Goal: Information Seeking & Learning: Learn about a topic

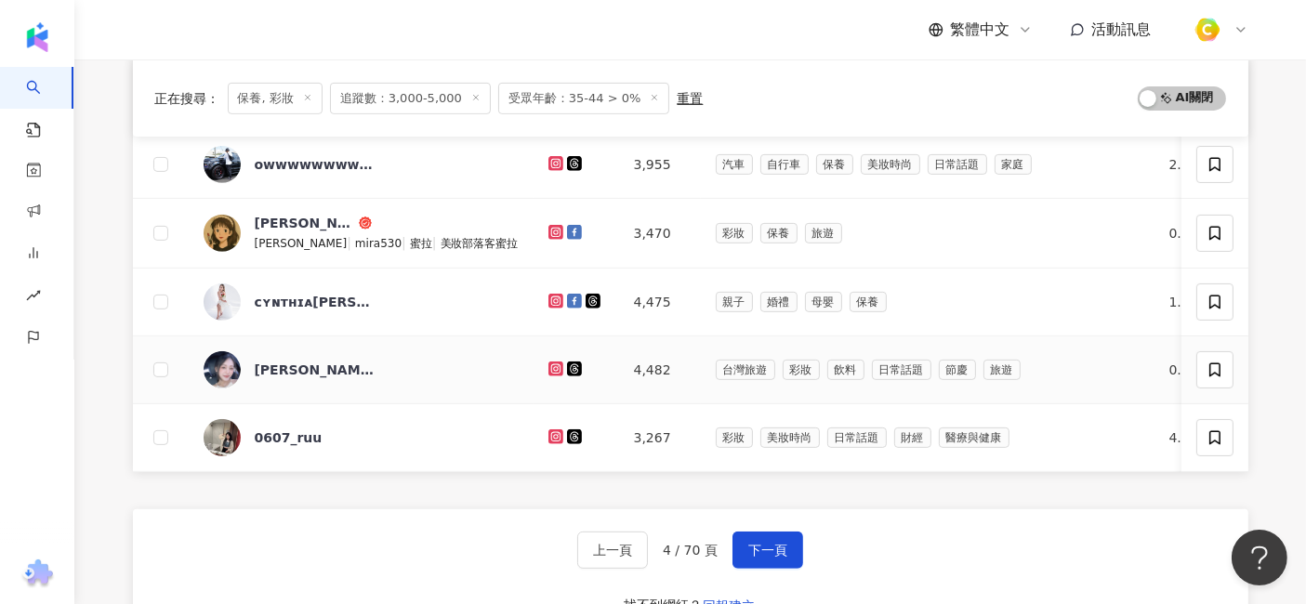
scroll to position [930, 0]
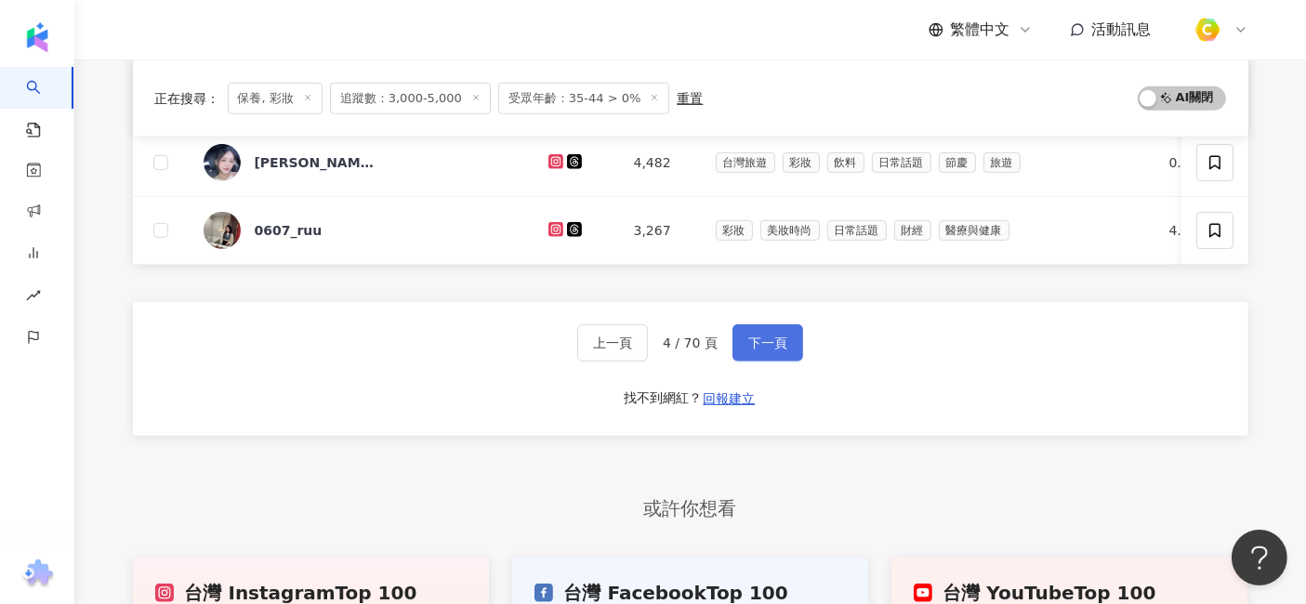
click at [781, 343] on button "下一頁" at bounding box center [768, 342] width 71 height 37
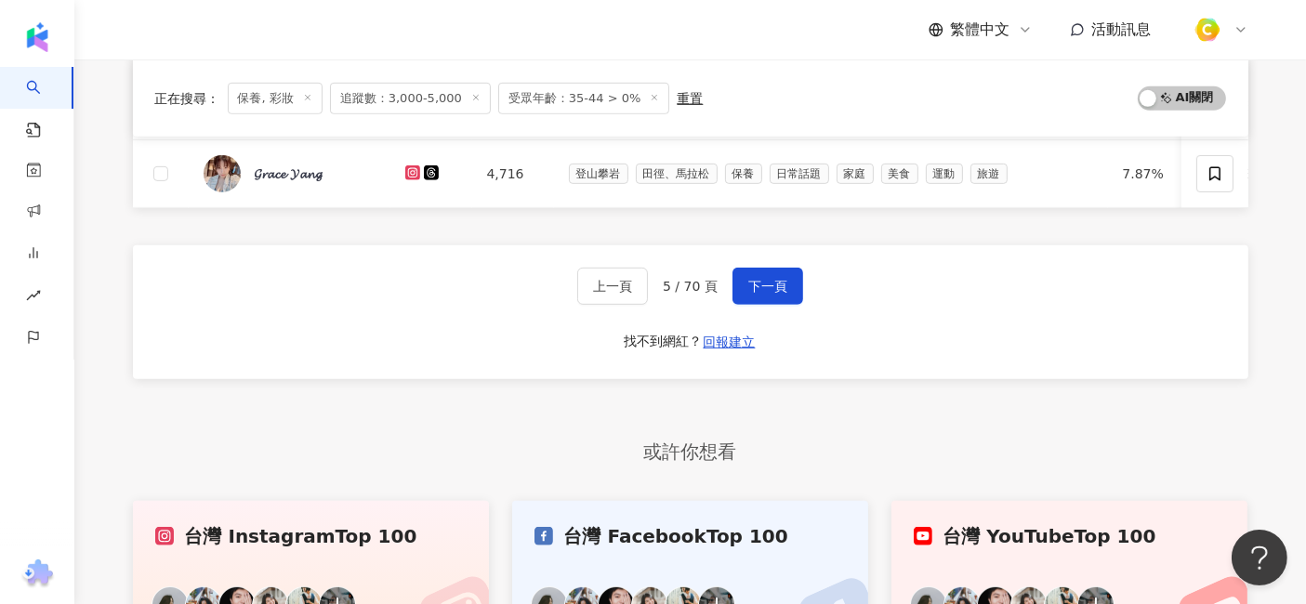
scroll to position [1033, 0]
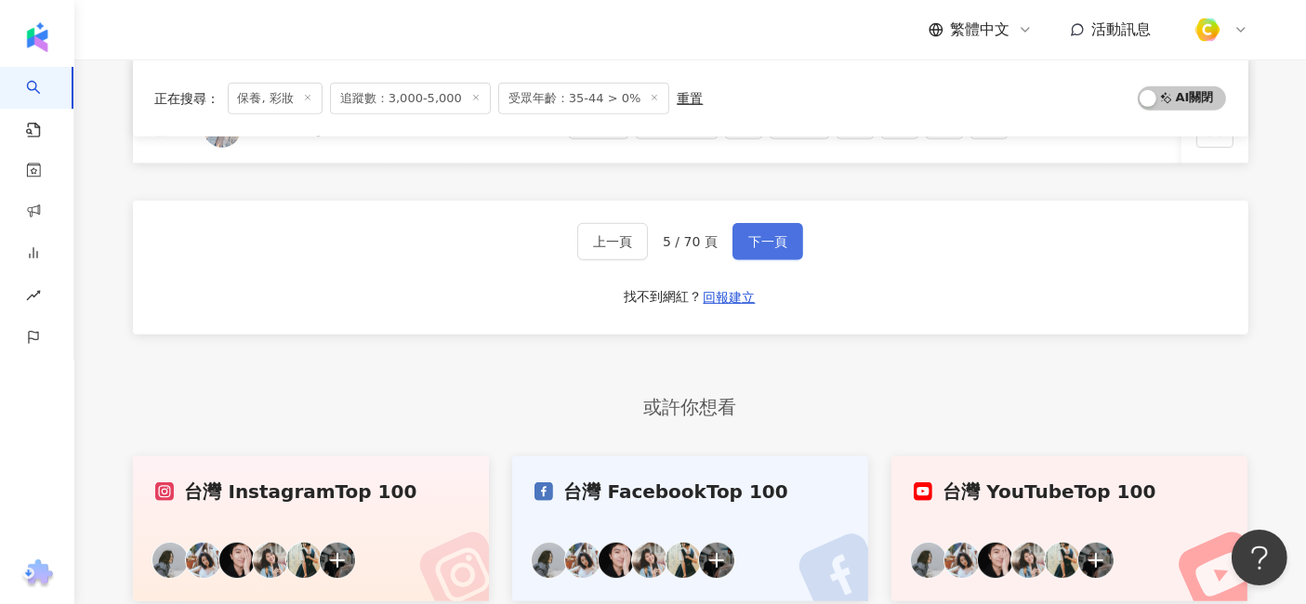
click at [744, 260] on button "下一頁" at bounding box center [768, 241] width 71 height 37
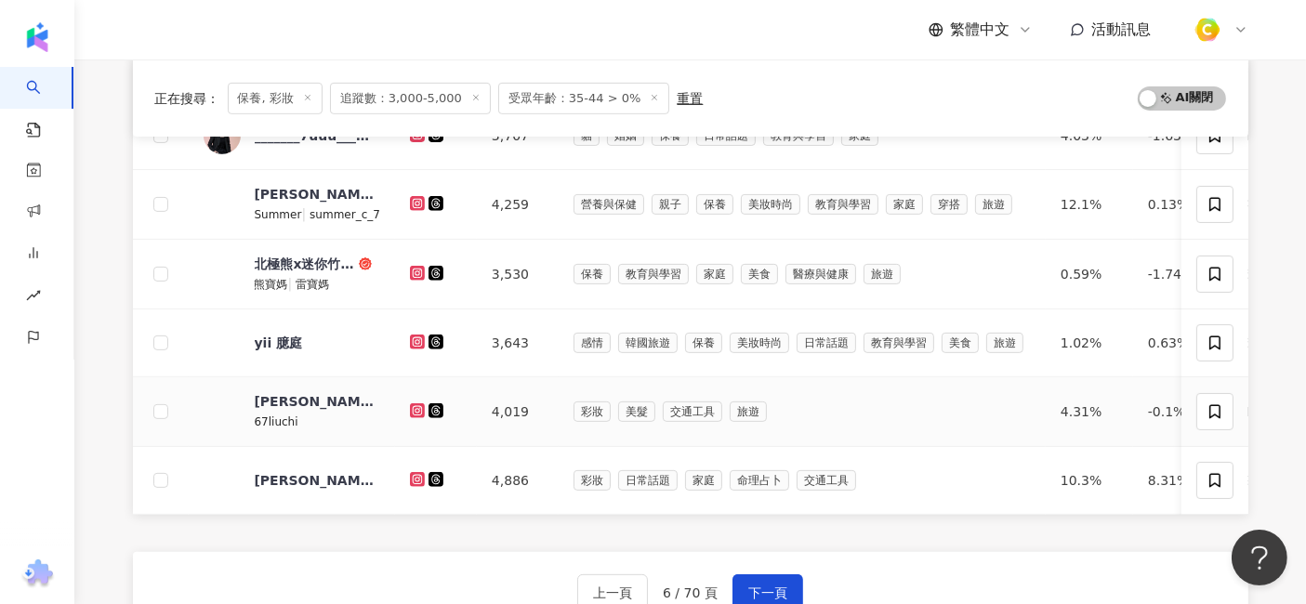
scroll to position [793, 0]
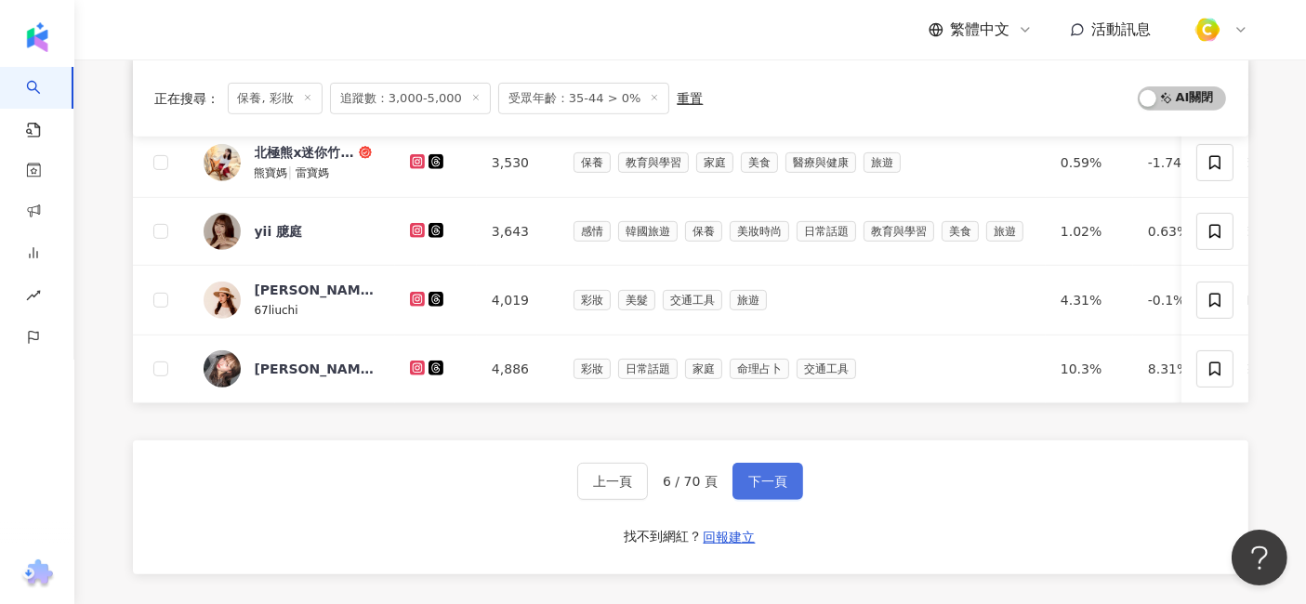
click at [780, 488] on span "下一頁" at bounding box center [767, 481] width 39 height 15
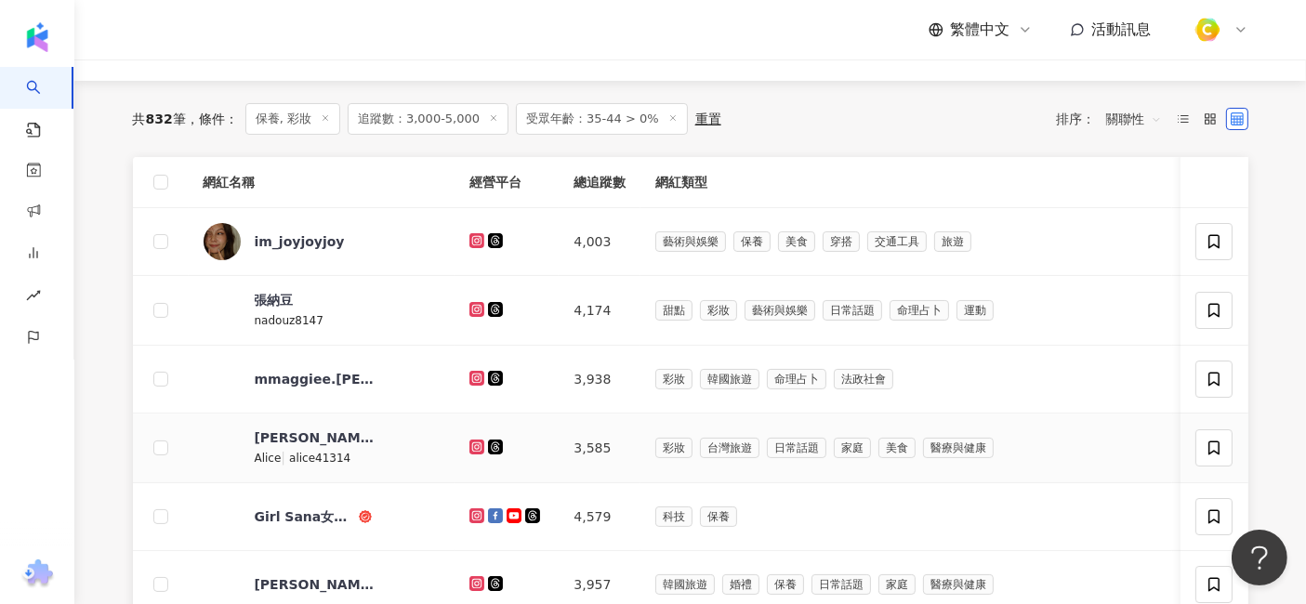
scroll to position [103, 0]
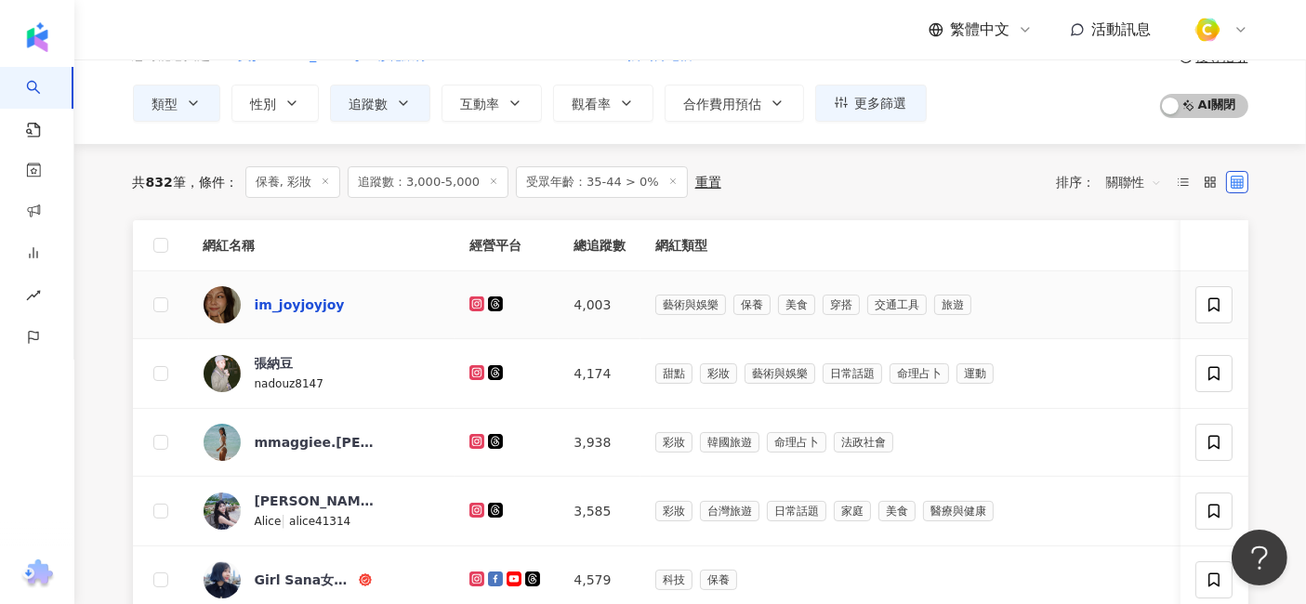
click at [307, 300] on div "im_joyjoyjoy" at bounding box center [300, 305] width 90 height 19
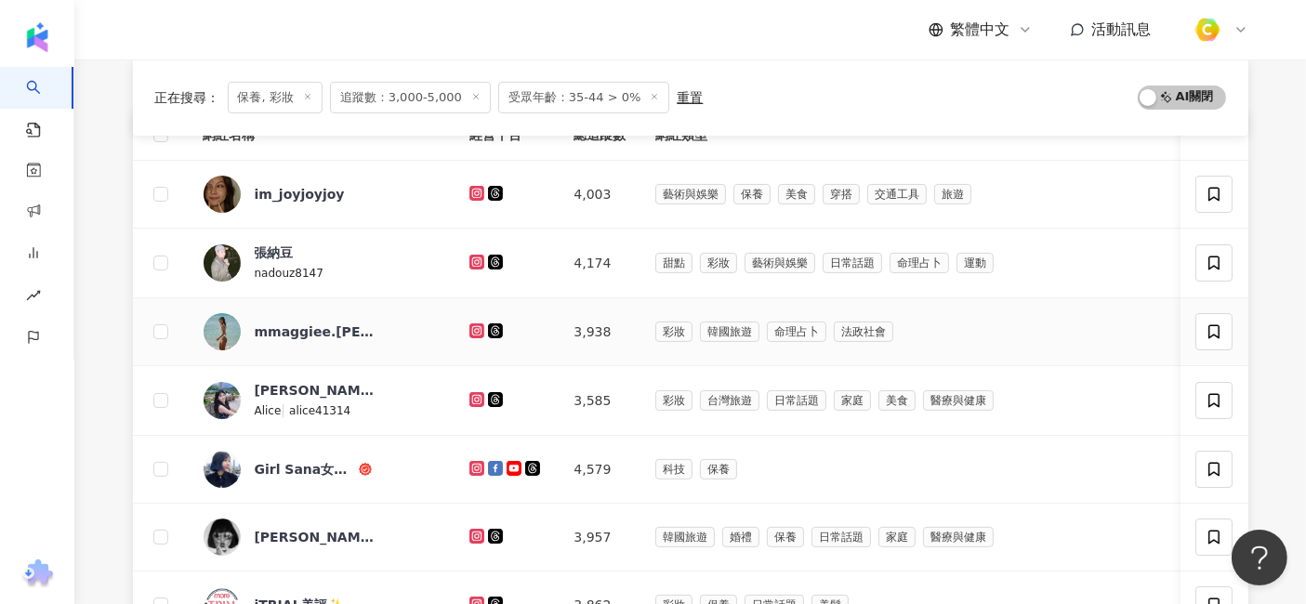
scroll to position [206, 0]
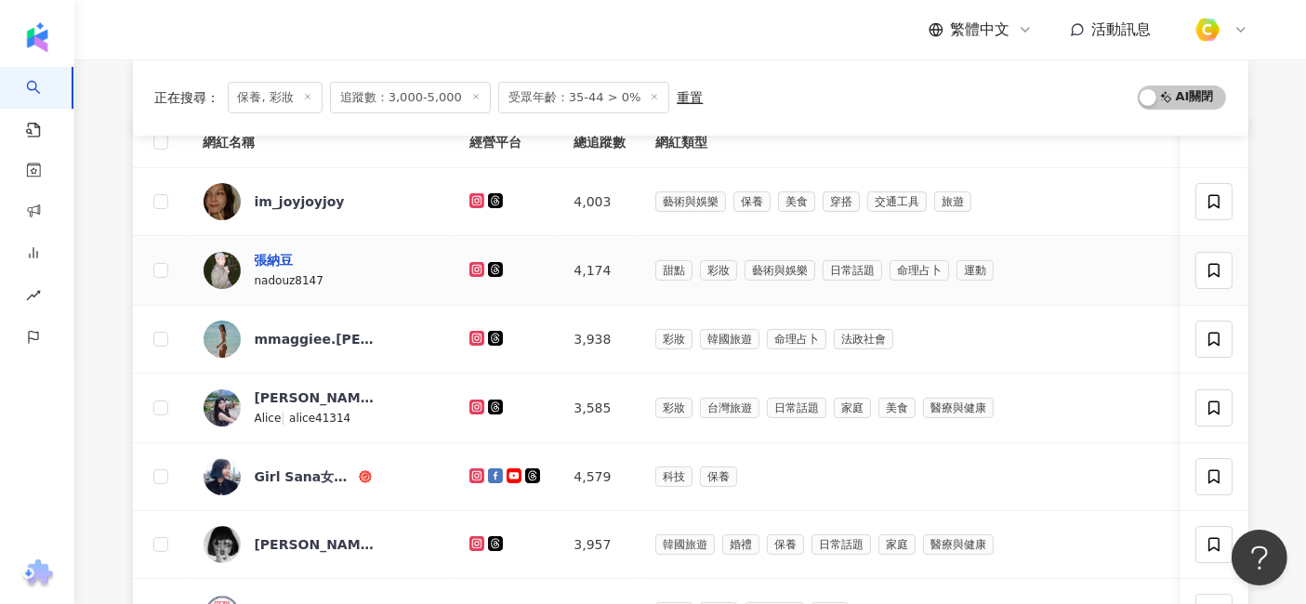
click at [276, 265] on div "張納豆" at bounding box center [274, 260] width 39 height 19
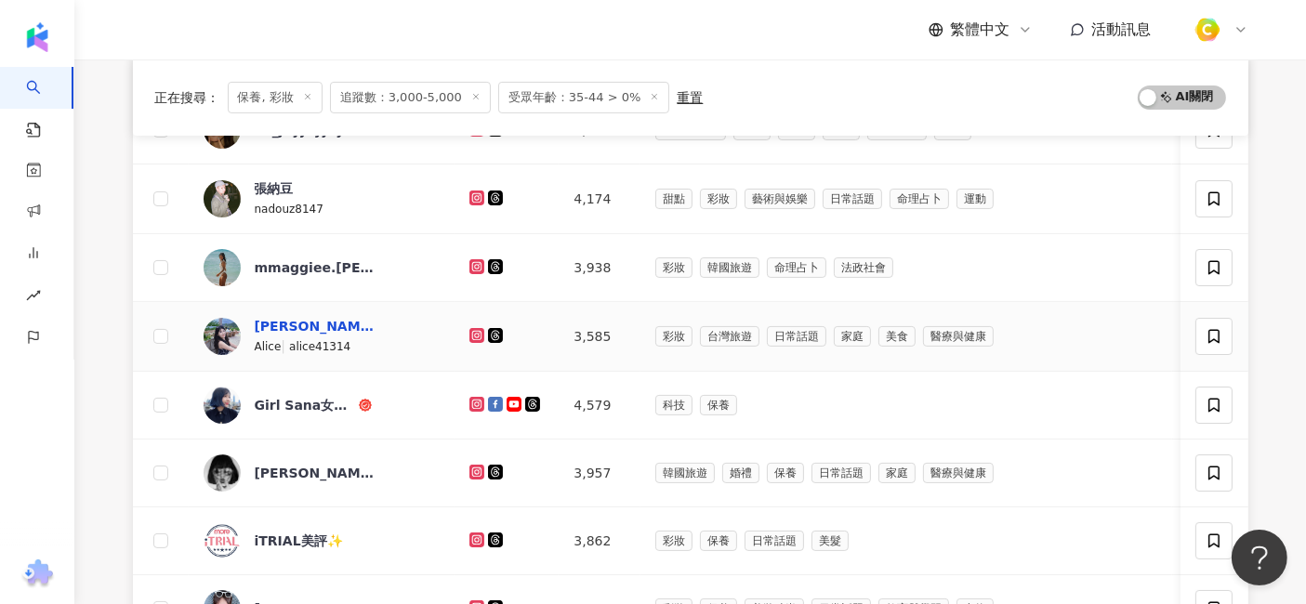
scroll to position [310, 0]
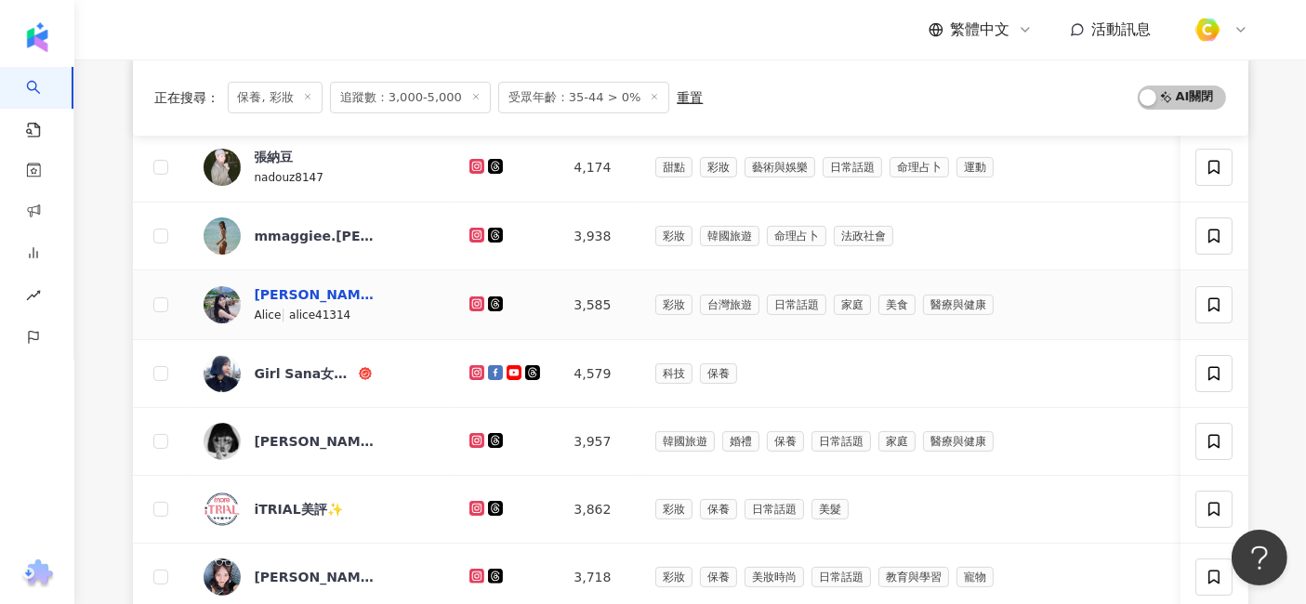
click at [263, 291] on div "筱楓" at bounding box center [315, 294] width 121 height 19
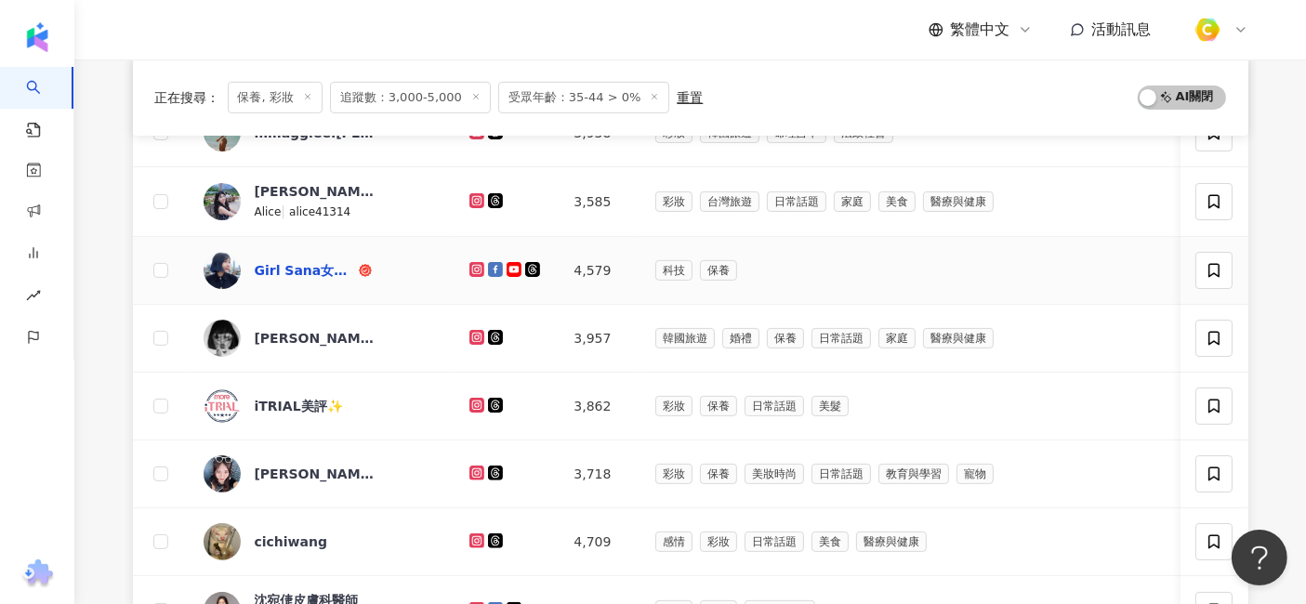
click at [310, 267] on div "Girl Sana女孩莎娜" at bounding box center [305, 270] width 100 height 19
click at [290, 483] on div "薇 薇 安" at bounding box center [315, 474] width 121 height 37
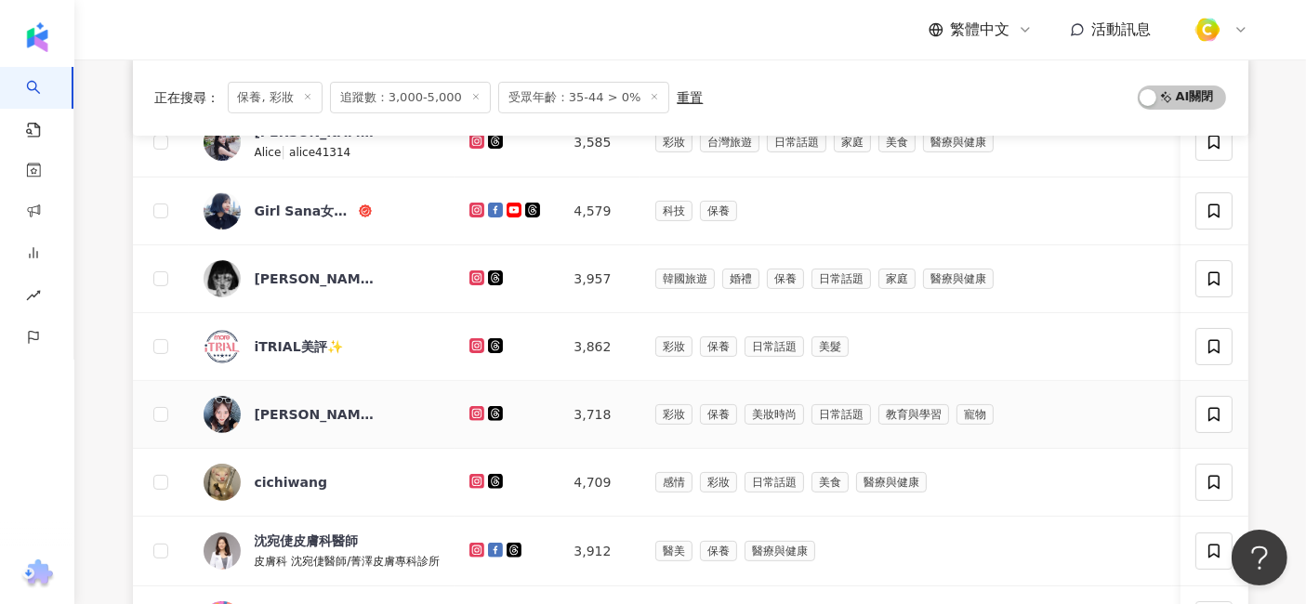
scroll to position [516, 0]
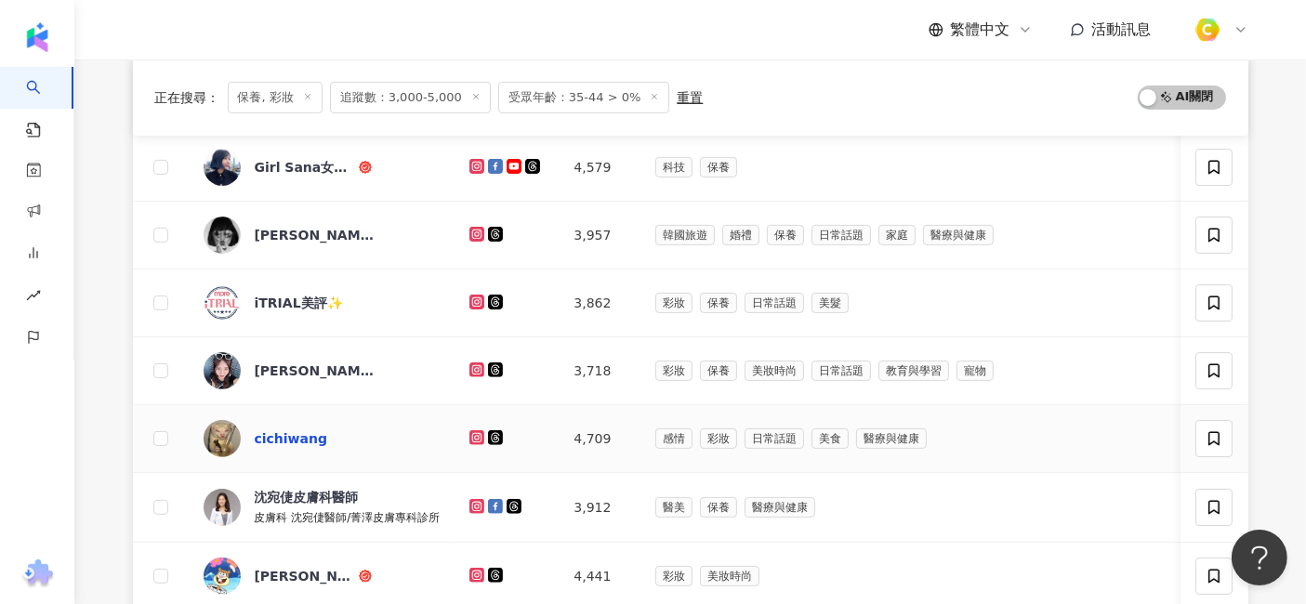
click at [277, 437] on div "cichiwang" at bounding box center [291, 438] width 73 height 19
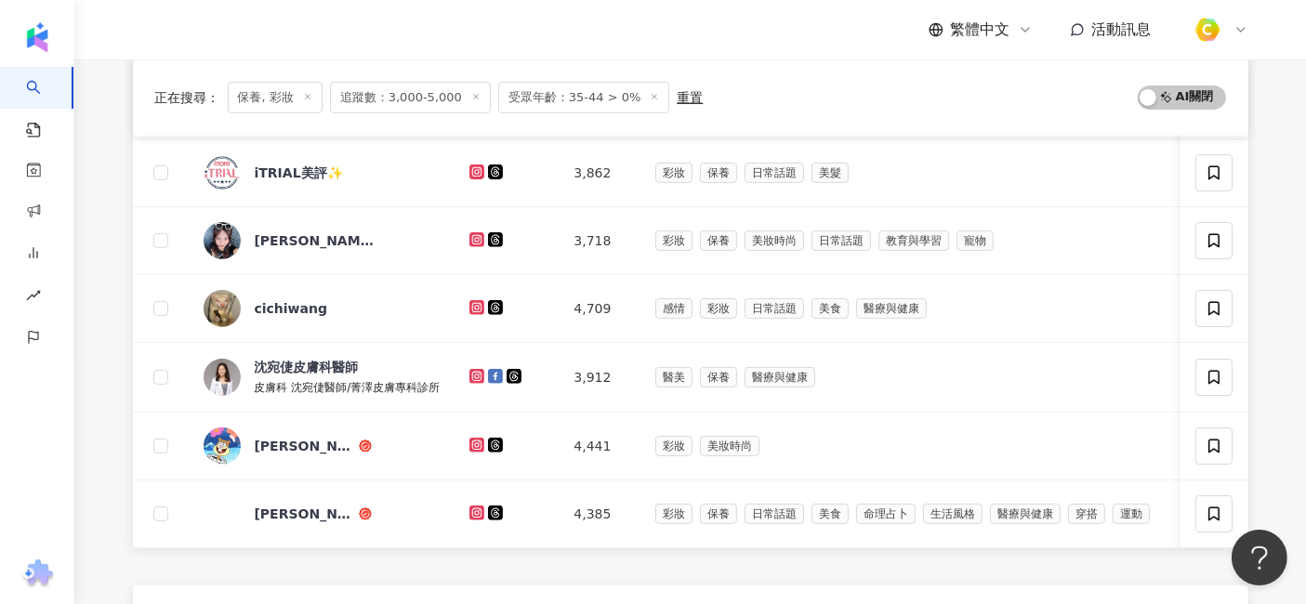
scroll to position [930, 0]
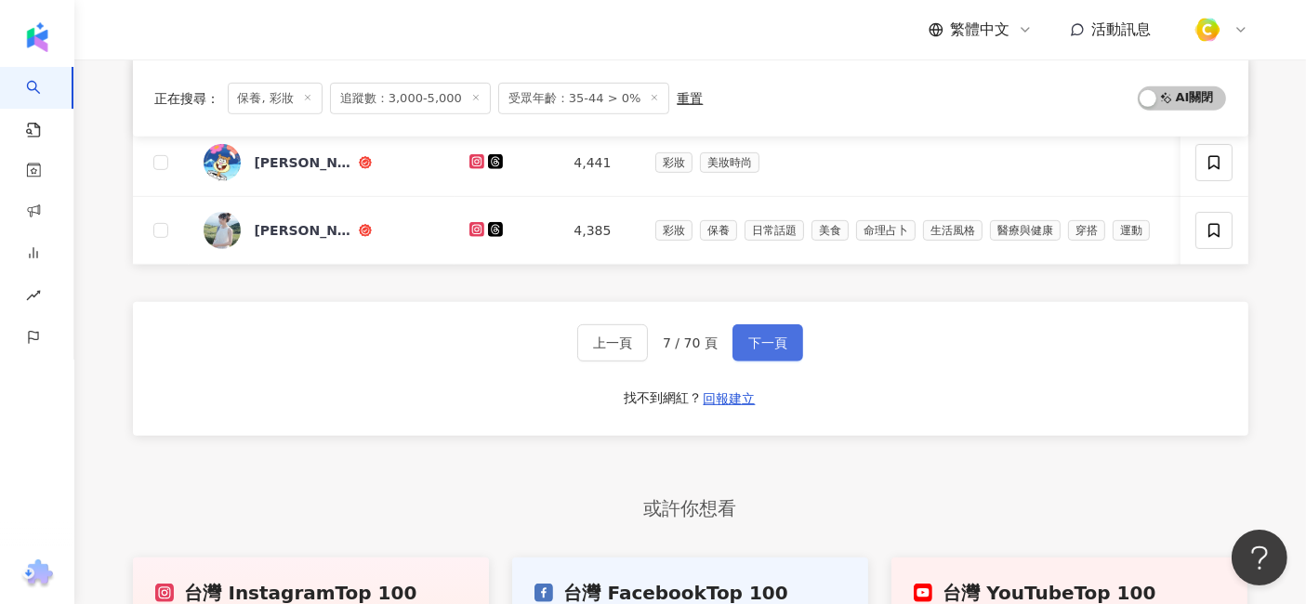
click at [767, 362] on button "下一頁" at bounding box center [768, 342] width 71 height 37
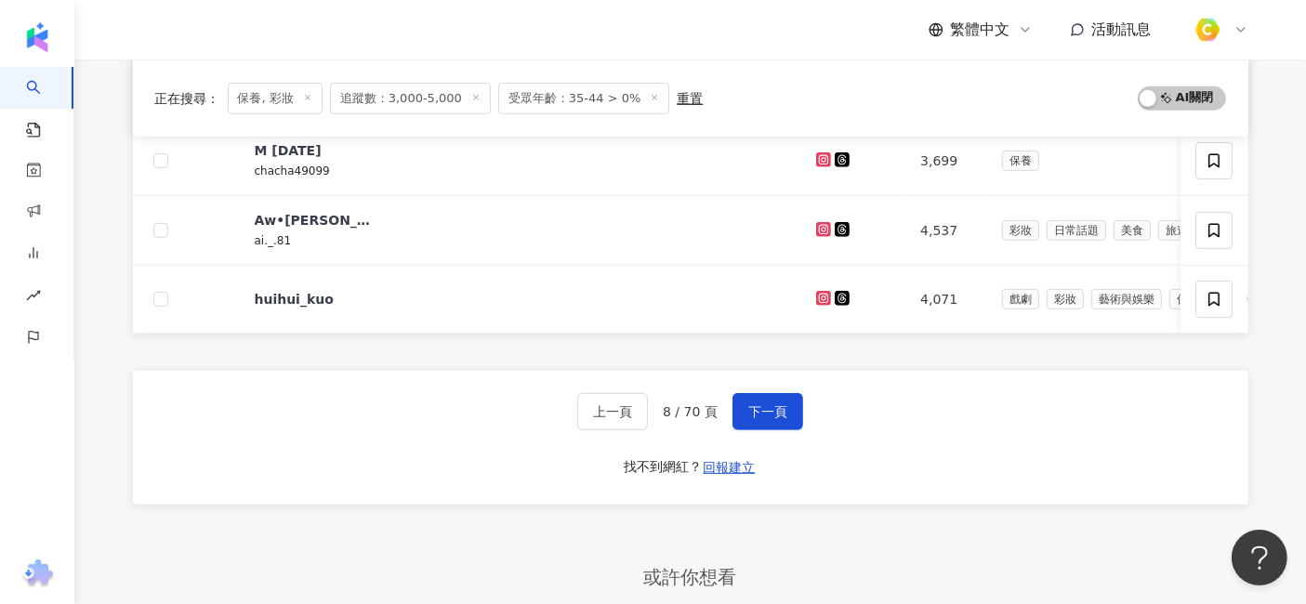
scroll to position [1033, 0]
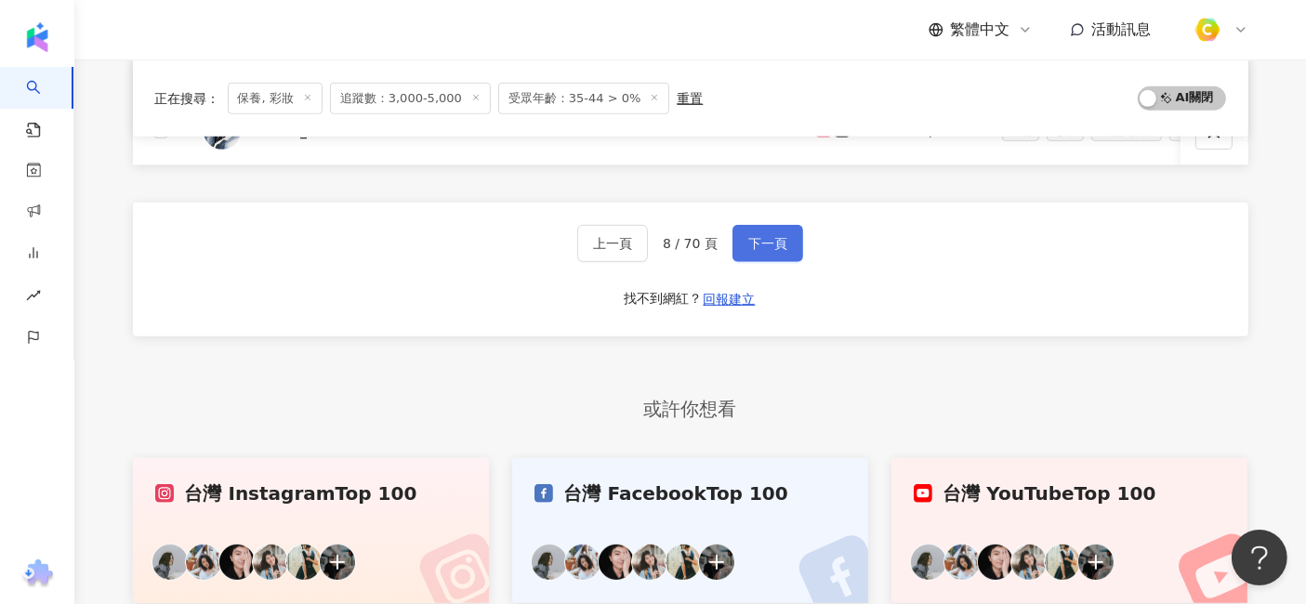
click at [739, 256] on button "下一頁" at bounding box center [768, 243] width 71 height 37
click at [773, 251] on span "下一頁" at bounding box center [767, 243] width 39 height 15
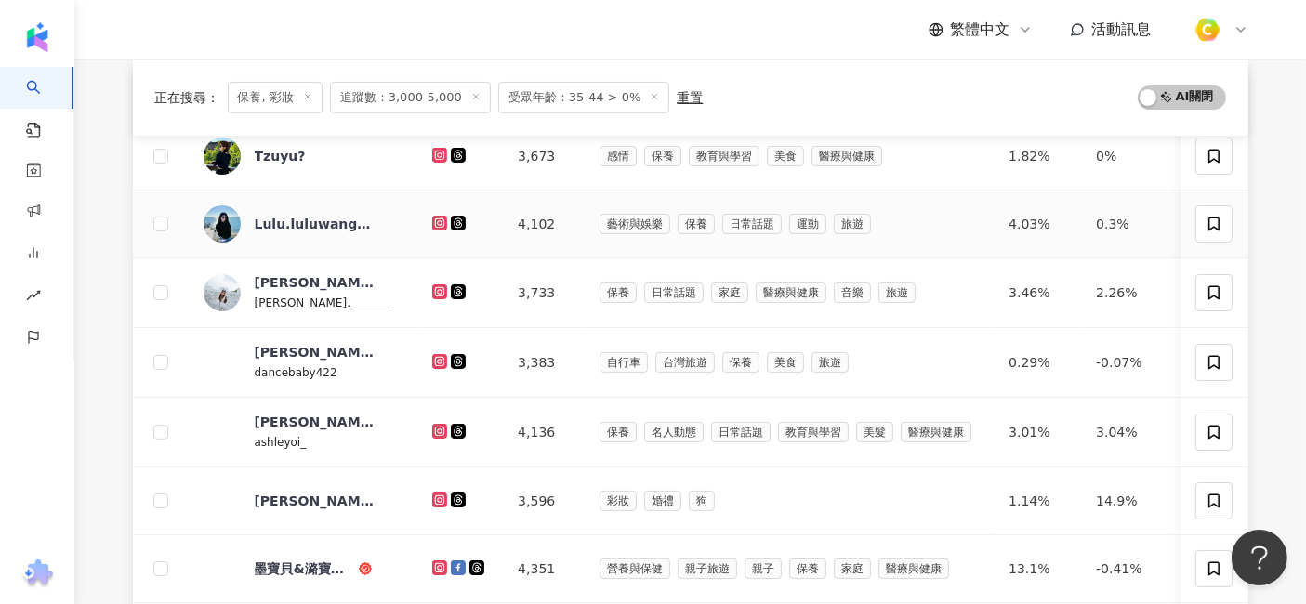
scroll to position [206, 0]
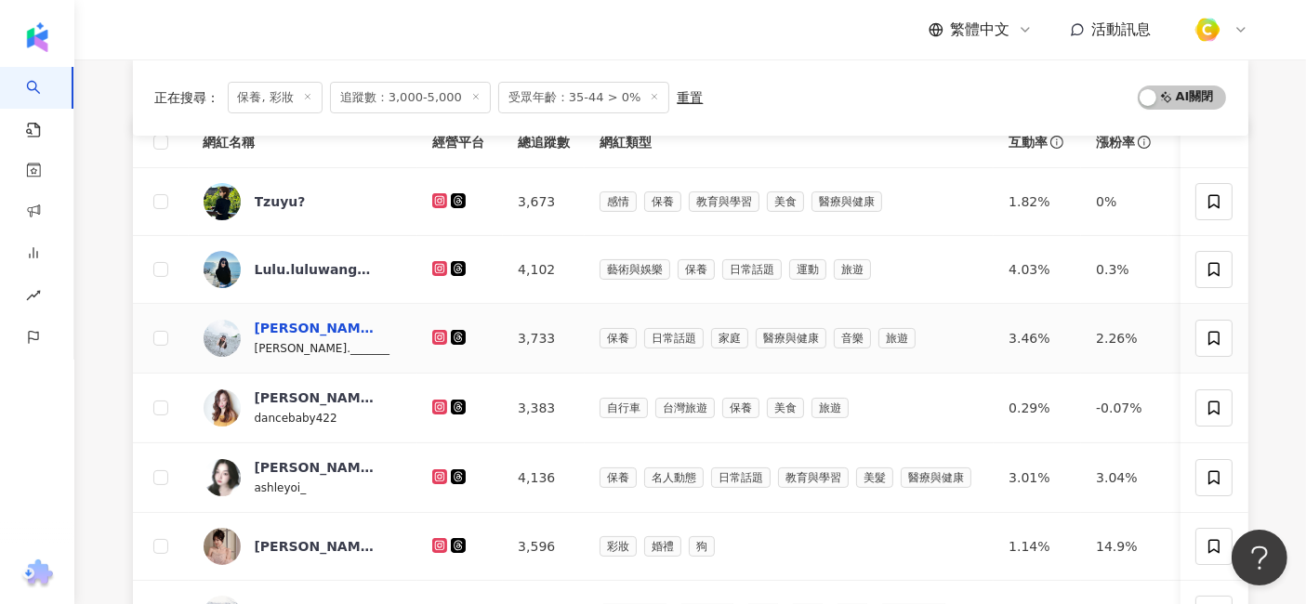
click at [271, 325] on div "[PERSON_NAME]" at bounding box center [315, 328] width 121 height 19
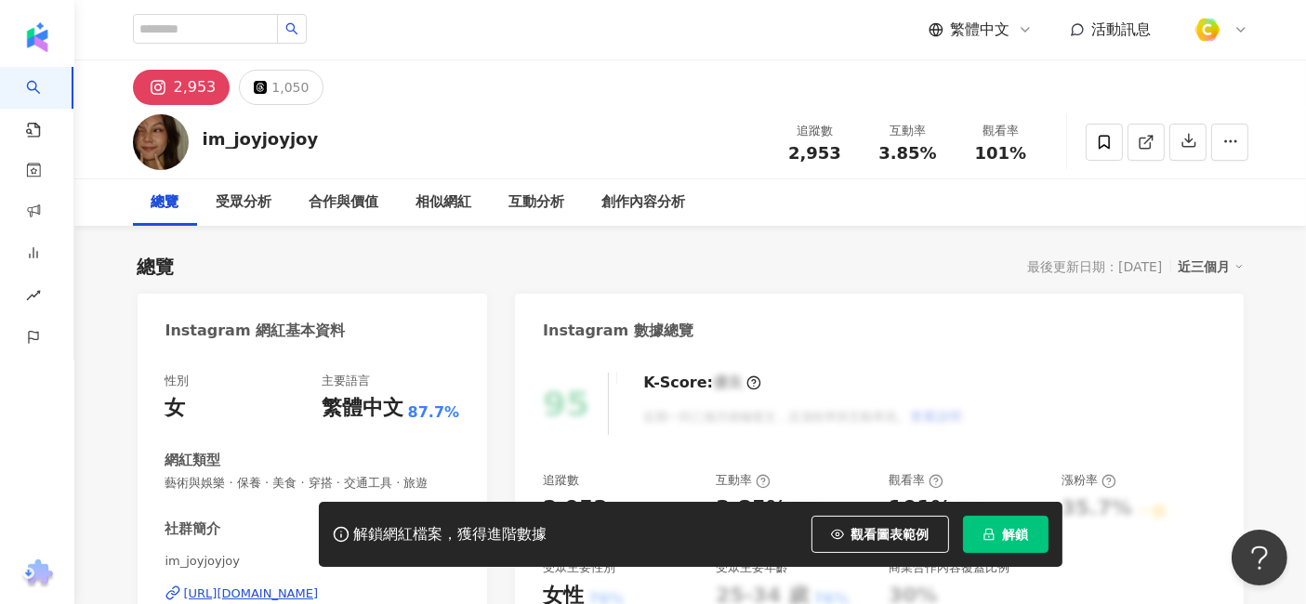
click at [615, 105] on div "im_joyjoyjoy 追蹤數 2,953 互動率 3.85% 觀看率 101%" at bounding box center [691, 141] width 1190 height 73
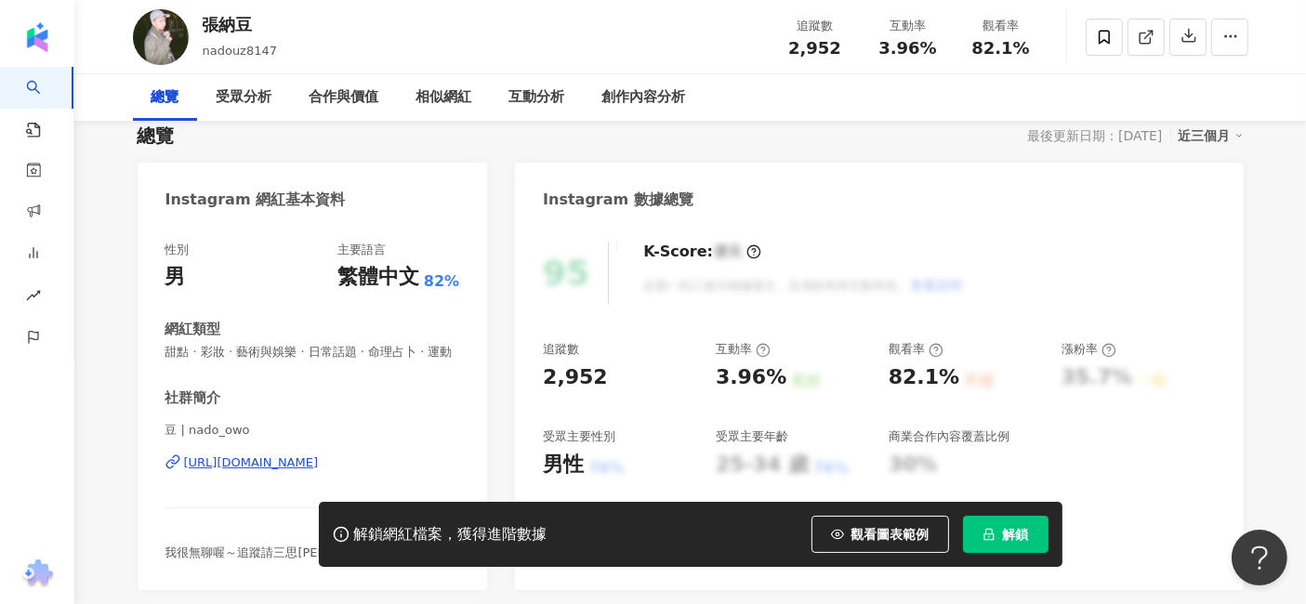
scroll to position [206, 0]
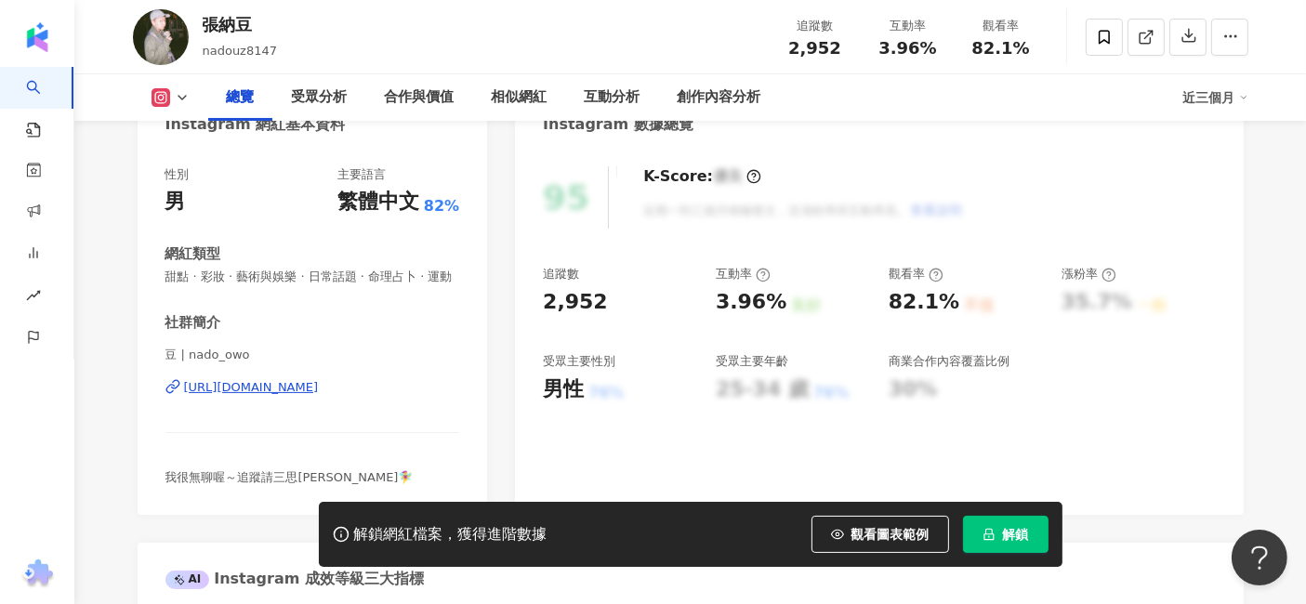
click at [283, 396] on div "https://www.instagram.com/nado_owo/" at bounding box center [251, 387] width 135 height 17
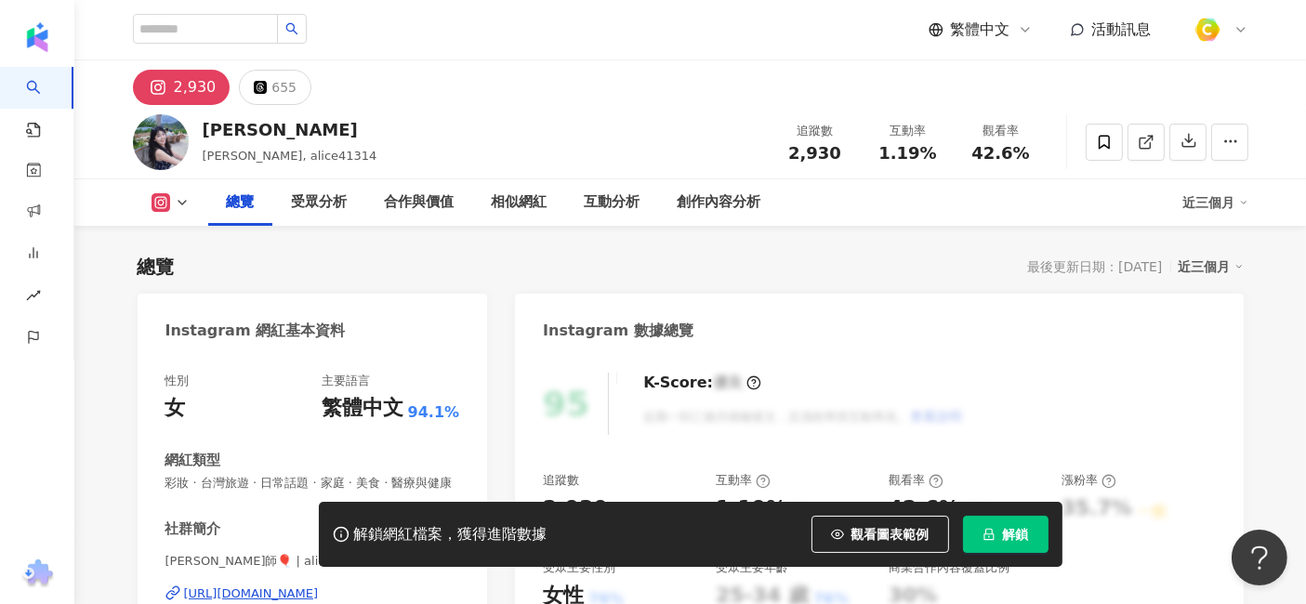
scroll to position [206, 0]
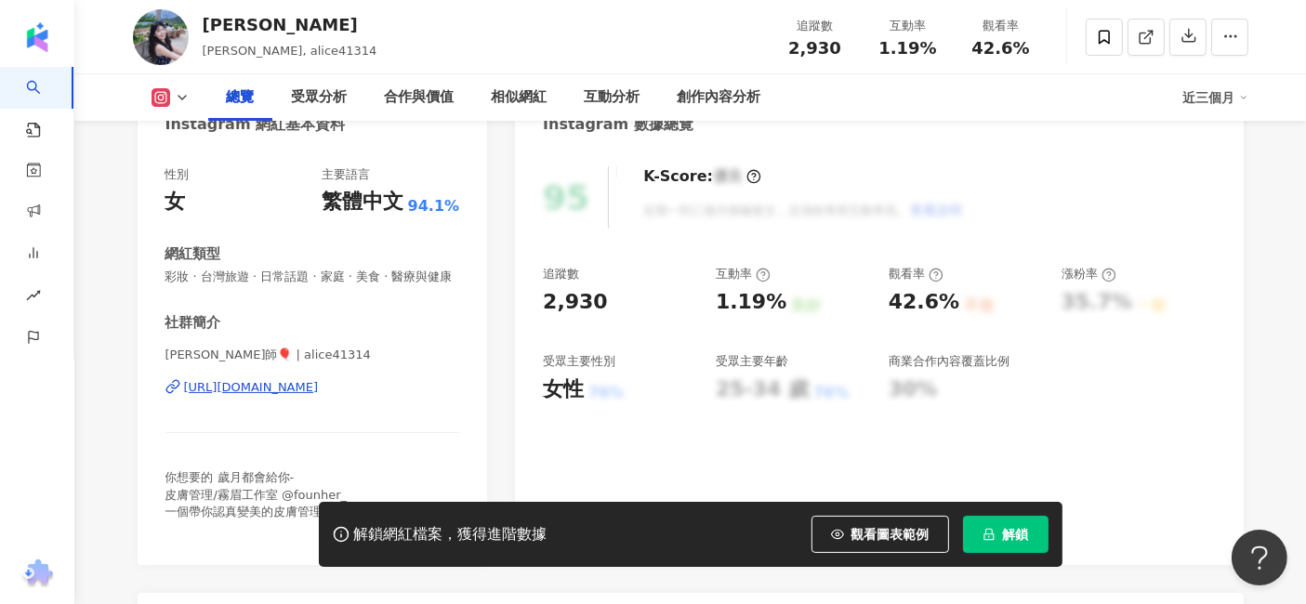
click at [319, 396] on div "[URL][DOMAIN_NAME]" at bounding box center [251, 387] width 135 height 17
